Goal: Task Accomplishment & Management: Use online tool/utility

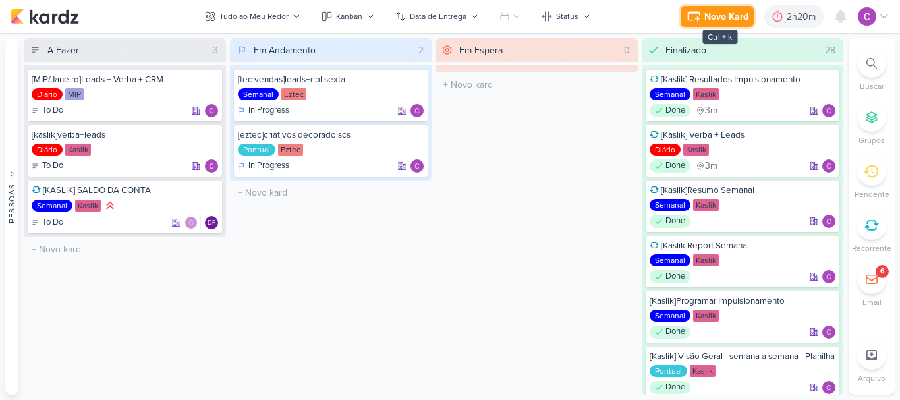
click at [731, 12] on div "Novo Kard" at bounding box center [726, 17] width 44 height 14
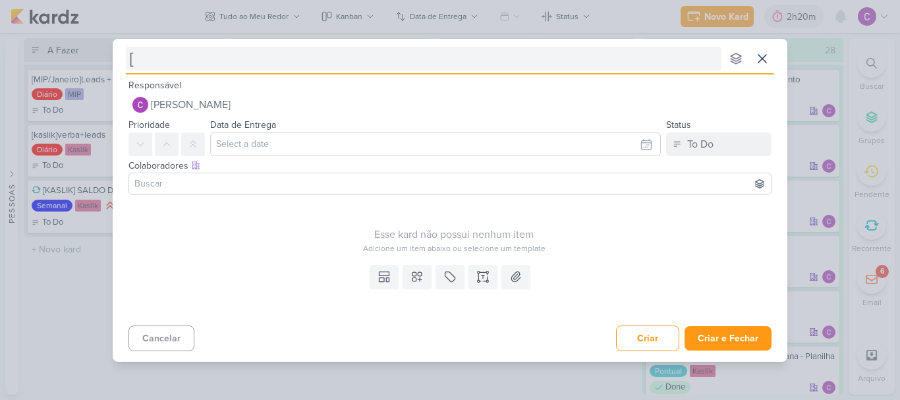
type input "[e"
type input "[ez"
type input "[eztec"
type input "[eztec]"
type input "[eztec]impulsionamento ee"
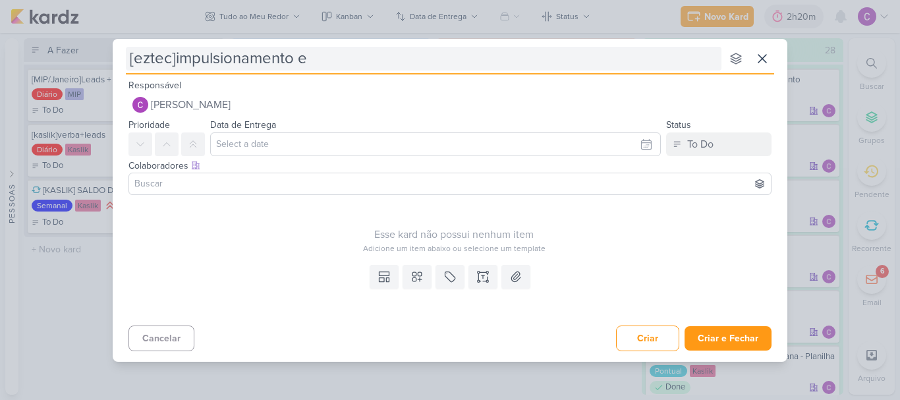
type input "[eztec]impulsionamento ev"
type input "[eztec]impulsionamento evento"
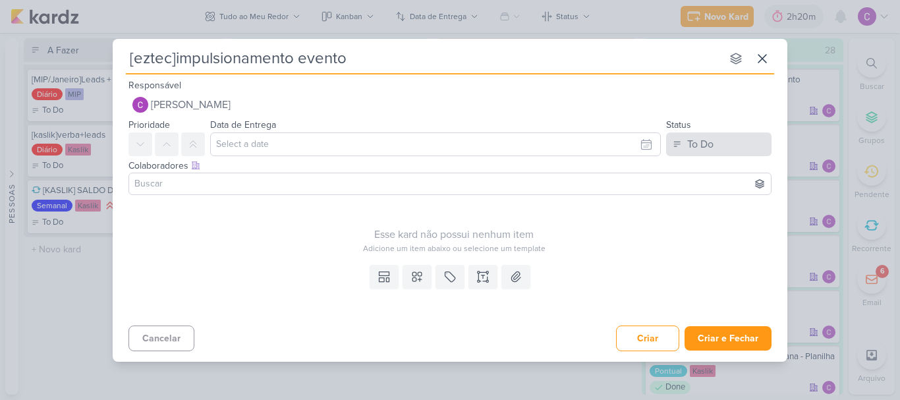
type input "[eztec]impulsionamento evento"
click at [748, 144] on button "To Do" at bounding box center [718, 144] width 105 height 24
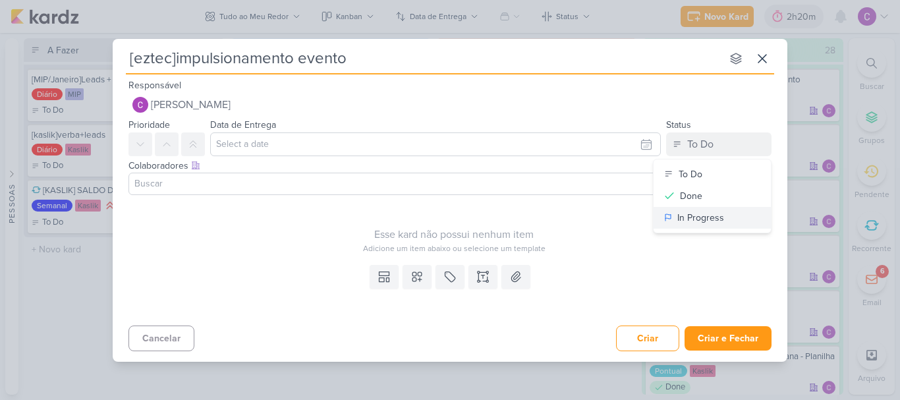
click at [683, 215] on div "In Progress" at bounding box center [700, 218] width 47 height 14
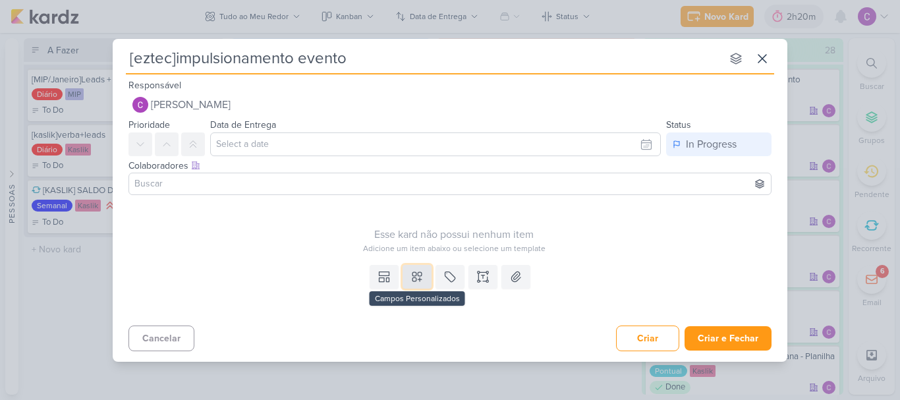
click at [417, 285] on button at bounding box center [416, 277] width 29 height 24
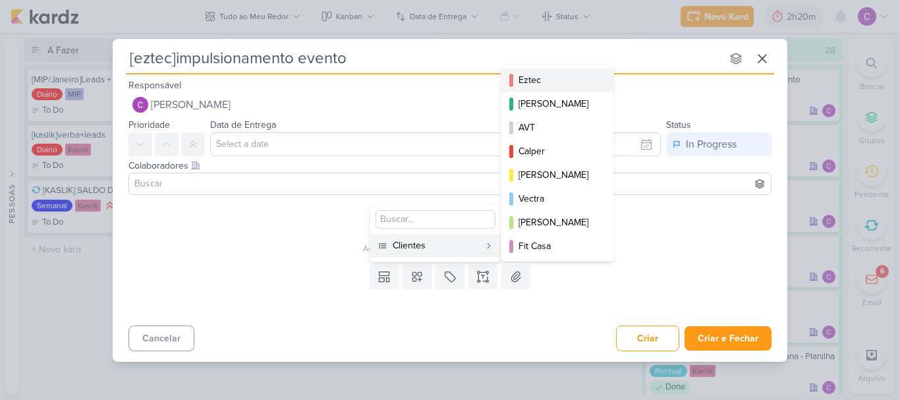
click at [543, 82] on div "Eztec" at bounding box center [557, 80] width 79 height 14
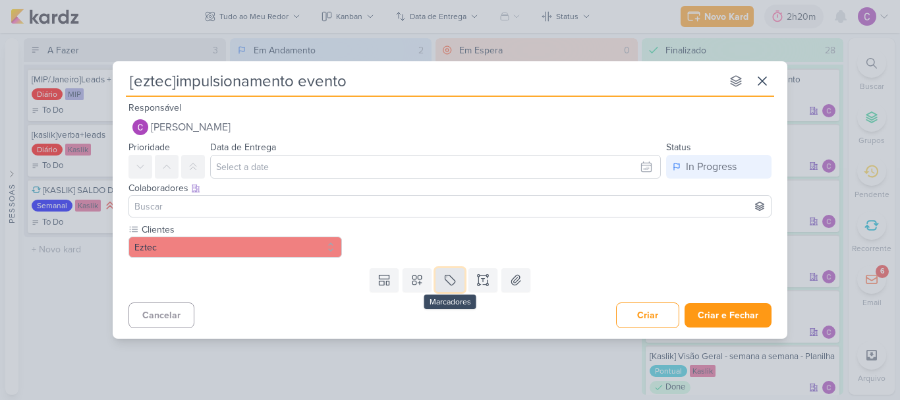
click at [450, 277] on icon at bounding box center [449, 279] width 13 height 13
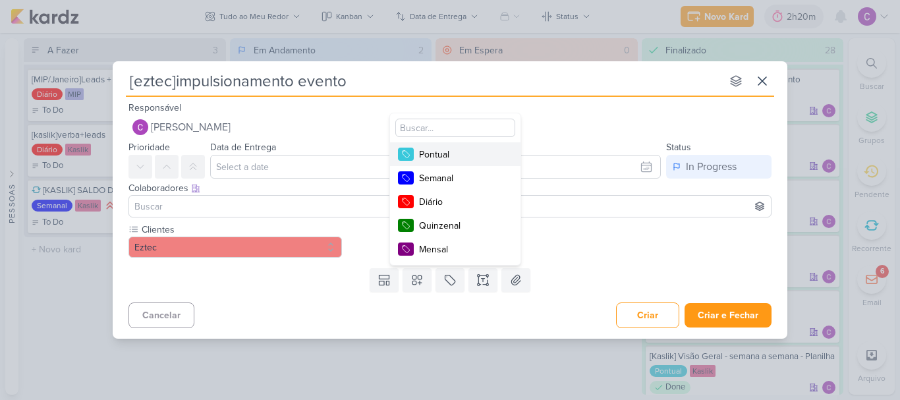
click at [449, 151] on div "Pontual" at bounding box center [462, 155] width 86 height 14
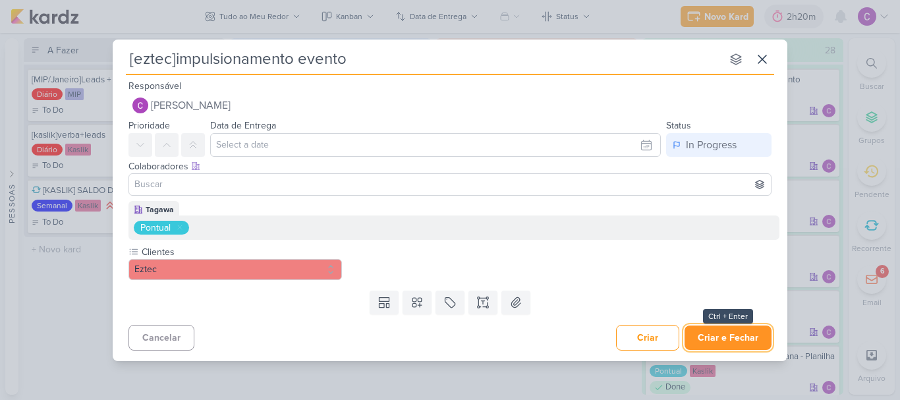
click at [732, 335] on button "Criar e Fechar" at bounding box center [727, 337] width 87 height 24
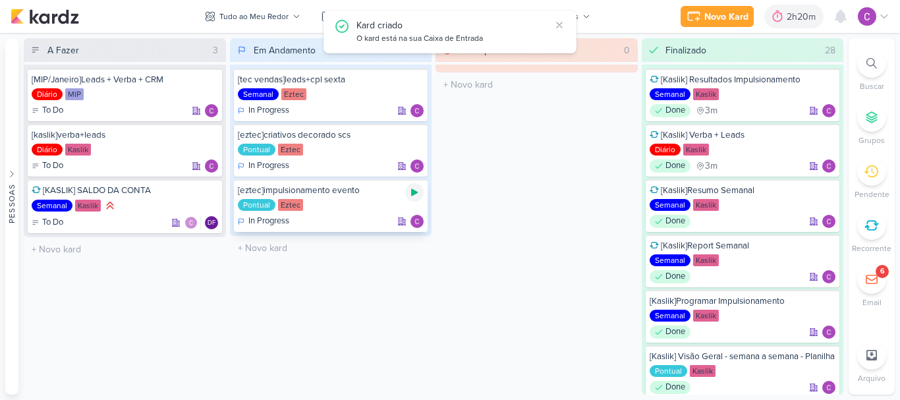
click at [414, 192] on icon at bounding box center [414, 192] width 7 height 7
